Goal: Find specific fact: Find contact information

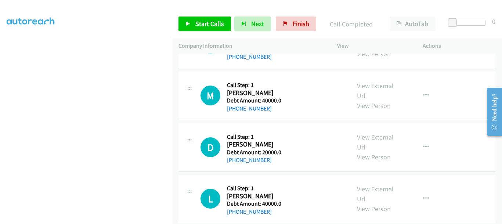
scroll to position [550, 0]
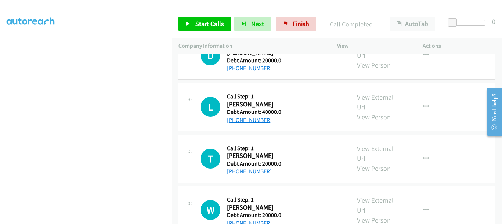
drag, startPoint x: 271, startPoint y: 121, endPoint x: 234, endPoint y: 120, distance: 37.1
click at [234, 120] on div "[PHONE_NUMBER]" at bounding box center [260, 120] width 66 height 9
click at [234, 120] on link "[PHONE_NUMBER]" at bounding box center [249, 119] width 45 height 7
copy link "[PHONE_NUMBER]"
drag, startPoint x: 271, startPoint y: 172, endPoint x: 232, endPoint y: 174, distance: 39.3
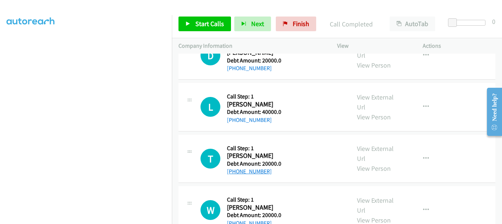
click at [232, 174] on div "[PHONE_NUMBER]" at bounding box center [260, 171] width 66 height 9
click at [232, 174] on link "[PHONE_NUMBER]" at bounding box center [249, 171] width 45 height 7
copy link "[PHONE_NUMBER]"
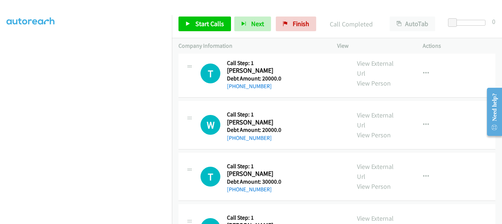
scroll to position [642, 0]
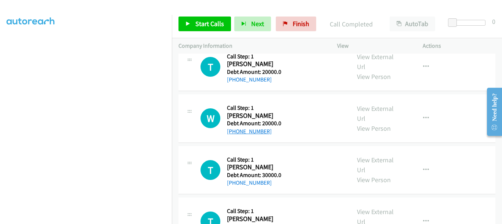
drag, startPoint x: 272, startPoint y: 132, endPoint x: 227, endPoint y: 134, distance: 44.4
click at [227, 134] on div "[PHONE_NUMBER]" at bounding box center [260, 131] width 66 height 9
click at [227, 134] on link "[PHONE_NUMBER]" at bounding box center [249, 131] width 45 height 7
copy link "[PHONE_NUMBER]"
